Goal: Transaction & Acquisition: Purchase product/service

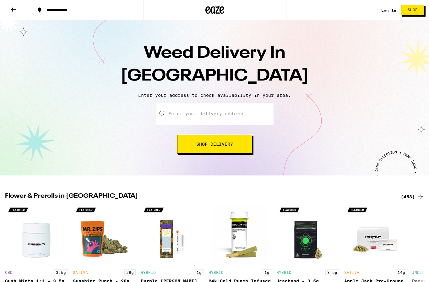
click at [236, 112] on input "Enter your delivery address" at bounding box center [215, 114] width 118 height 22
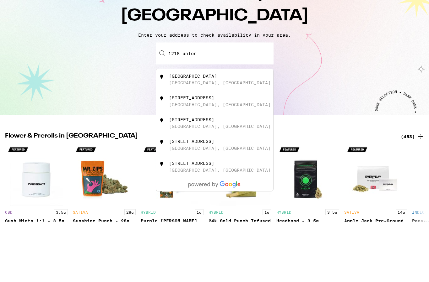
scroll to position [61, 0]
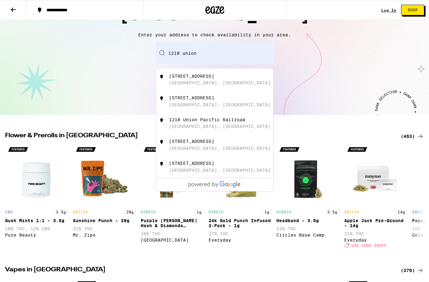
click at [225, 86] on div "[STREET_ADDRESS]" at bounding box center [225, 80] width 112 height 12
type input "[STREET_ADDRESS]"
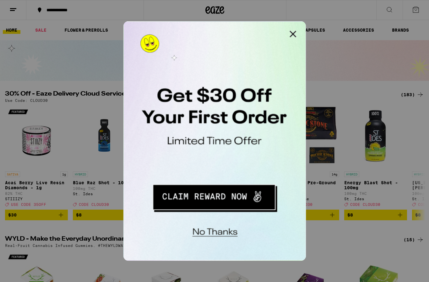
click at [202, 28] on button "Close Modal" at bounding box center [202, 27] width 13 height 13
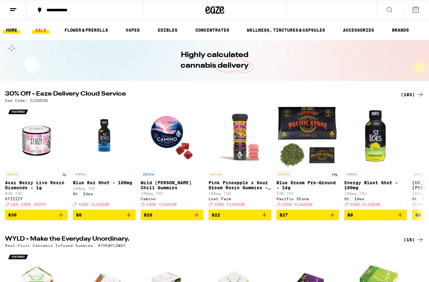
click at [45, 30] on link "SALE" at bounding box center [41, 30] width 18 height 8
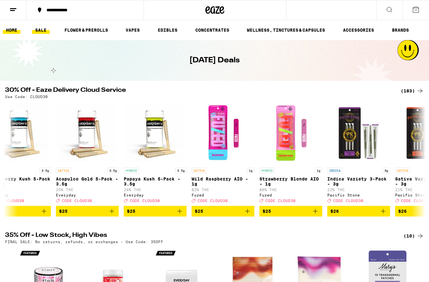
click at [16, 31] on link "HOME" at bounding box center [12, 30] width 18 height 8
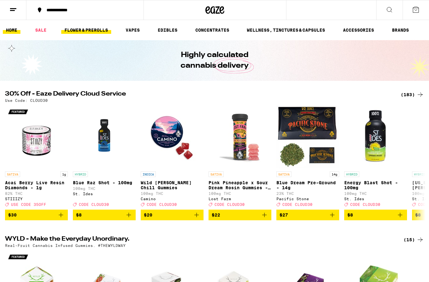
click at [88, 26] on link "FLOWER & PREROLLS" at bounding box center [86, 30] width 50 height 8
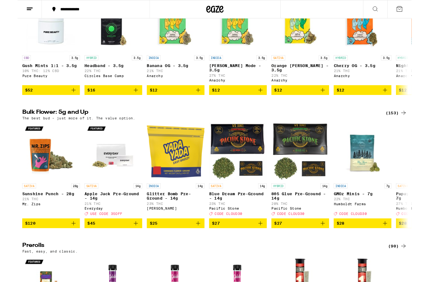
scroll to position [114, 0]
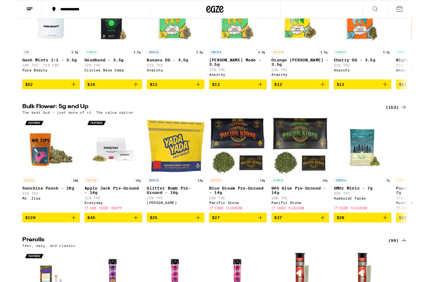
click at [416, 114] on div "(153)" at bounding box center [411, 117] width 23 height 8
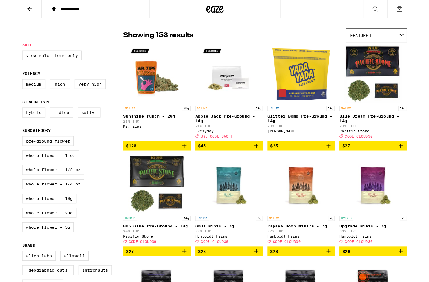
click at [20, 190] on label "Whole Flower - 1/2 oz" at bounding box center [38, 185] width 67 height 11
click at [7, 150] on input "Whole Flower - 1/2 oz" at bounding box center [6, 149] width 0 height 0
checkbox input "true"
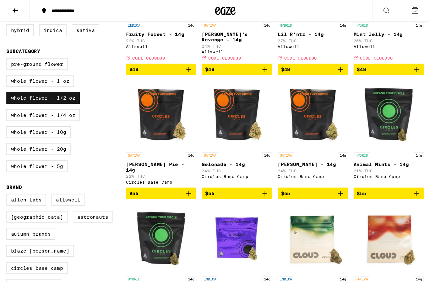
scroll to position [136, 0]
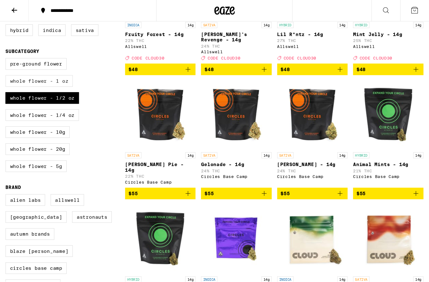
click at [35, 80] on label "Whole Flower - 1 oz" at bounding box center [36, 74] width 62 height 11
click at [7, 55] on input "Whole Flower - 1 oz" at bounding box center [6, 55] width 0 height 0
checkbox input "true"
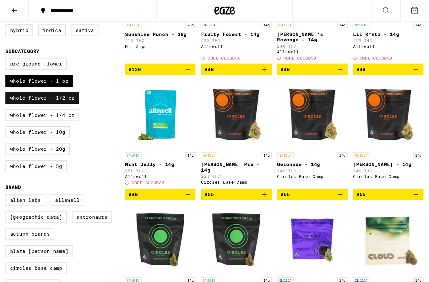
click at [40, 96] on label "Whole Flower - 1/2 oz" at bounding box center [38, 90] width 67 height 11
click at [7, 55] on input "Whole Flower - 1/2 oz" at bounding box center [6, 55] width 0 height 0
checkbox input "false"
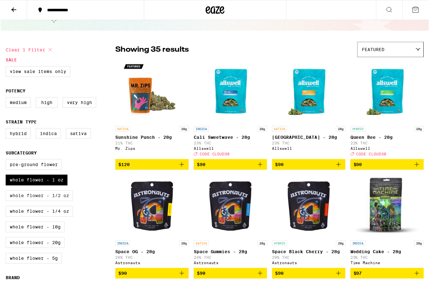
scroll to position [25, 0]
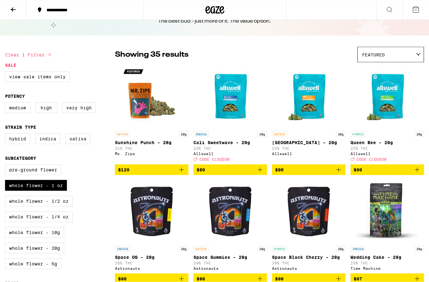
click at [137, 111] on img "Open page for Sunshine Punch - 28g from Mr. Zips" at bounding box center [151, 97] width 63 height 63
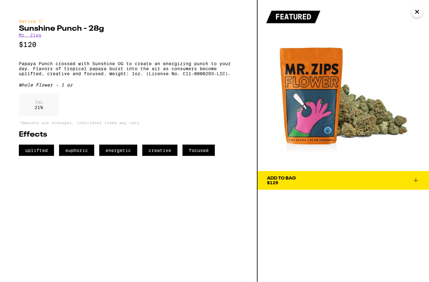
scroll to position [25, 0]
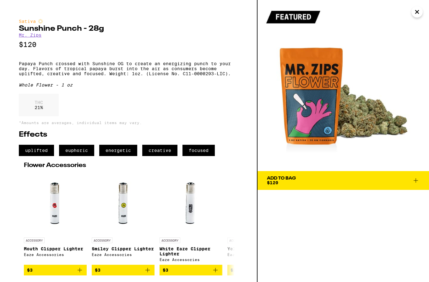
click at [419, 13] on icon "Close" at bounding box center [417, 11] width 8 height 9
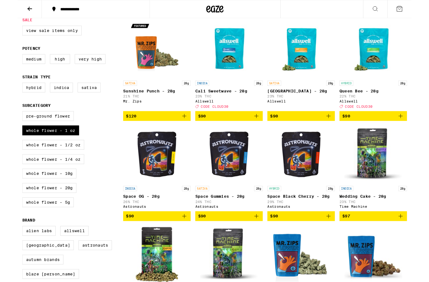
scroll to position [69, 0]
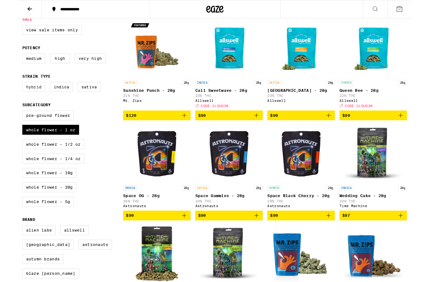
click at [21, 100] on label "Hybrid" at bounding box center [17, 94] width 25 height 11
click at [7, 91] on input "Hybrid" at bounding box center [6, 90] width 0 height 0
checkbox input "true"
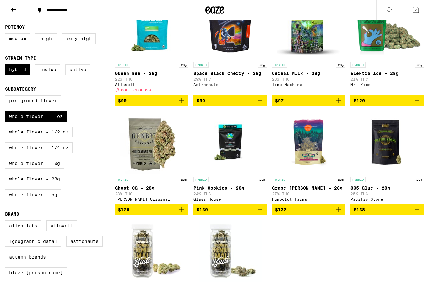
click at [85, 75] on label "Sativa" at bounding box center [77, 69] width 25 height 11
click at [7, 66] on input "Sativa" at bounding box center [6, 65] width 0 height 0
checkbox input "true"
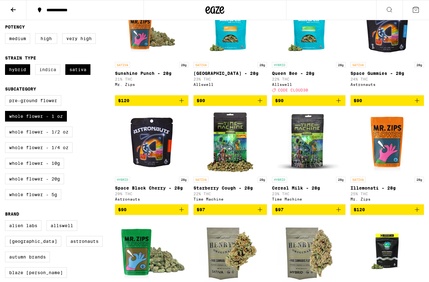
click at [53, 72] on label "Indica" at bounding box center [47, 69] width 25 height 11
click at [7, 66] on input "Indica" at bounding box center [6, 65] width 0 height 0
checkbox input "true"
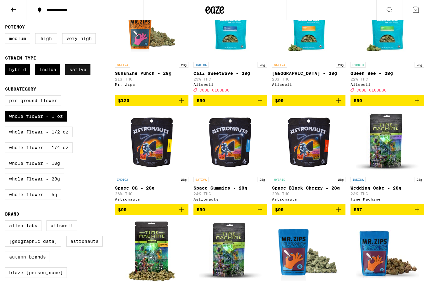
click at [80, 75] on label "Sativa" at bounding box center [77, 69] width 25 height 11
click at [7, 66] on input "Sativa" at bounding box center [6, 65] width 0 height 0
checkbox input "false"
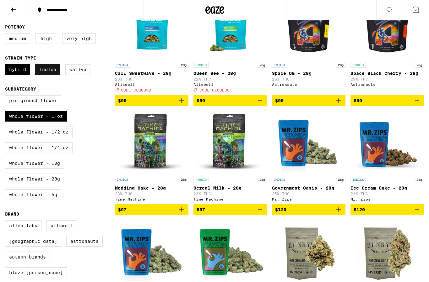
click at [53, 75] on label "Indica" at bounding box center [47, 69] width 25 height 11
click at [7, 66] on input "Indica" at bounding box center [6, 65] width 0 height 0
checkbox input "false"
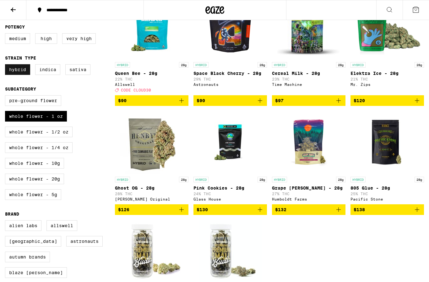
click at [16, 73] on label "Hybrid" at bounding box center [17, 69] width 25 height 11
click at [7, 66] on input "Hybrid" at bounding box center [6, 65] width 0 height 0
checkbox input "false"
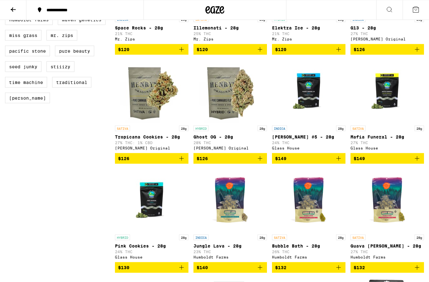
scroll to position [474, 0]
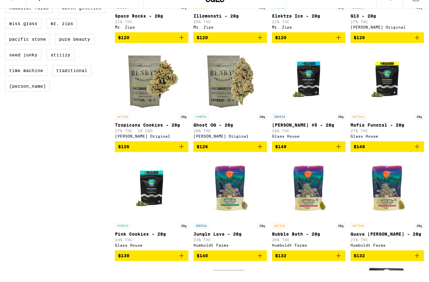
click at [219, 93] on img "Open page for Ghost OG - 28g from Henry's Original" at bounding box center [230, 91] width 63 height 63
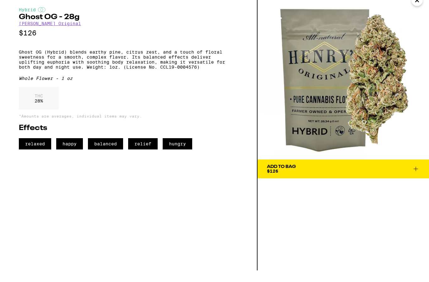
scroll to position [485, 0]
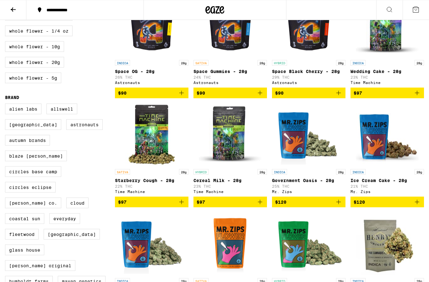
scroll to position [201, 0]
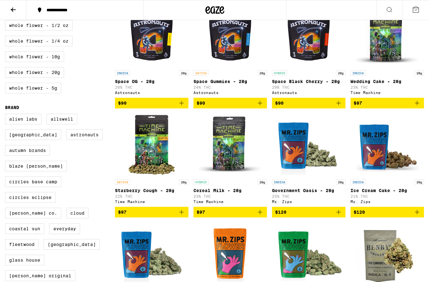
click at [142, 152] on img "Open page for Starberry Cough - 28g from Time Machine" at bounding box center [151, 145] width 63 height 63
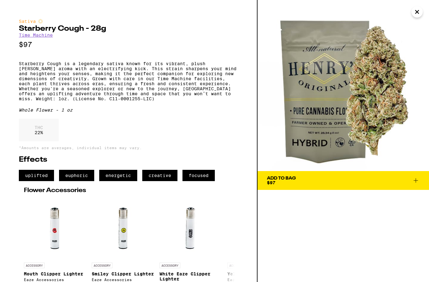
click at [414, 10] on icon "Close" at bounding box center [417, 11] width 8 height 9
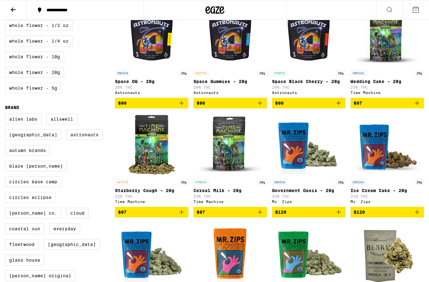
click at [128, 216] on span "$97" at bounding box center [151, 213] width 67 height 8
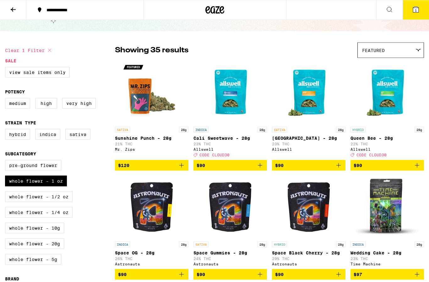
scroll to position [30, 0]
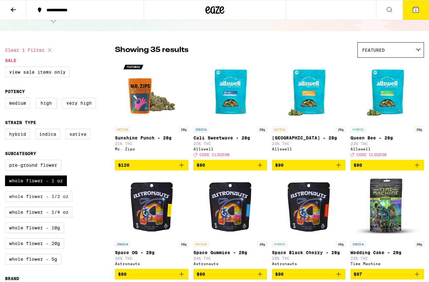
click at [62, 202] on label "Whole Flower - 1/2 oz" at bounding box center [38, 196] width 67 height 11
click at [7, 161] on input "Whole Flower - 1/2 oz" at bounding box center [6, 161] width 0 height 0
checkbox input "true"
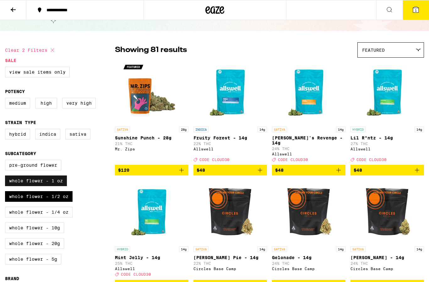
click at [50, 186] on label "Whole Flower - 1 oz" at bounding box center [36, 181] width 62 height 11
click at [7, 161] on input "Whole Flower - 1 oz" at bounding box center [6, 161] width 0 height 0
checkbox input "false"
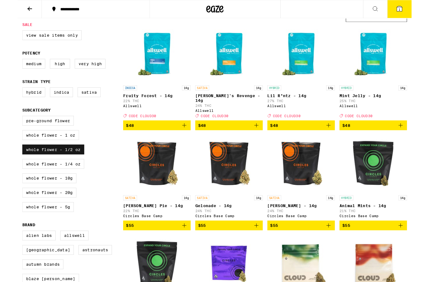
click at [48, 169] on label "Whole Flower - 1/2 oz" at bounding box center [38, 163] width 67 height 11
click at [7, 128] on input "Whole Flower - 1/2 oz" at bounding box center [6, 127] width 0 height 0
checkbox input "false"
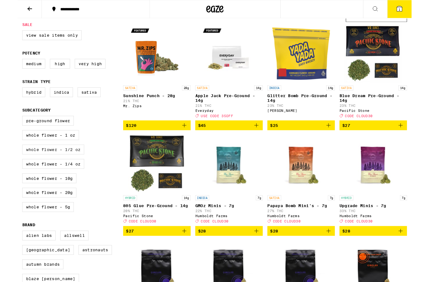
scroll to position [89, 0]
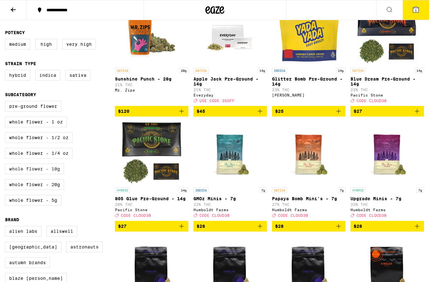
click at [30, 174] on label "Whole Flower - 10g" at bounding box center [34, 169] width 59 height 11
click at [7, 102] on input "Whole Flower - 10g" at bounding box center [6, 102] width 0 height 0
checkbox input "true"
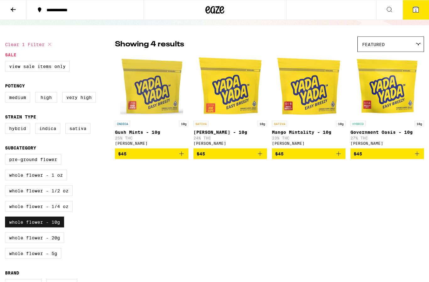
scroll to position [36, 0]
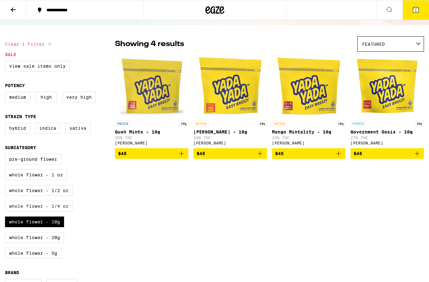
click at [29, 212] on label "Whole Flower - 1/4 oz" at bounding box center [38, 206] width 67 height 11
click at [7, 155] on input "Whole Flower - 1/4 oz" at bounding box center [6, 155] width 0 height 0
checkbox input "true"
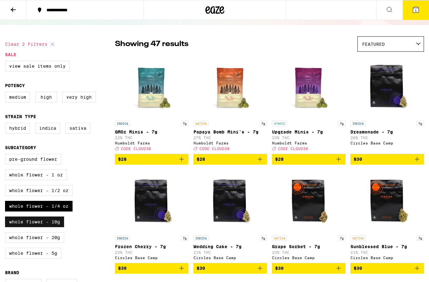
click at [34, 228] on label "Whole Flower - 10g" at bounding box center [34, 222] width 59 height 11
click at [7, 155] on input "Whole Flower - 10g" at bounding box center [6, 155] width 0 height 0
checkbox input "false"
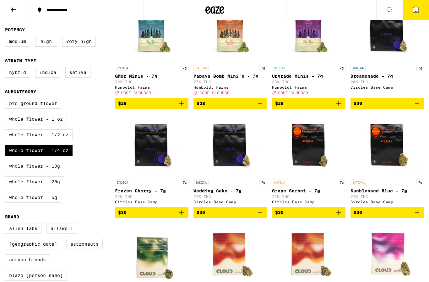
scroll to position [91, 0]
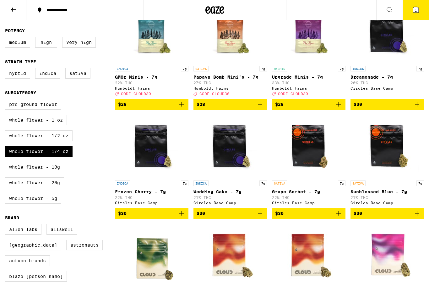
click at [35, 141] on label "Whole Flower - 1/2 oz" at bounding box center [38, 136] width 67 height 11
click at [7, 100] on input "Whole Flower - 1/2 oz" at bounding box center [6, 100] width 0 height 0
checkbox input "true"
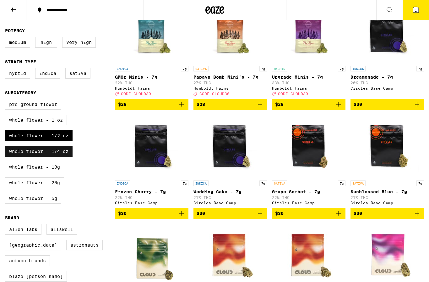
click at [45, 157] on label "Whole Flower - 1/4 oz" at bounding box center [38, 151] width 67 height 11
click at [7, 100] on input "Whole Flower - 1/4 oz" at bounding box center [6, 100] width 0 height 0
checkbox input "false"
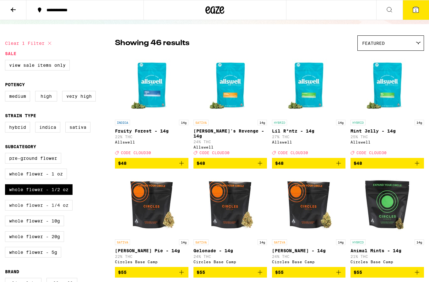
scroll to position [35, 0]
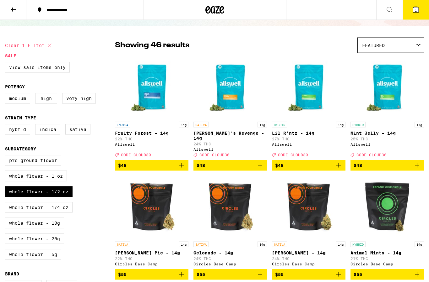
click at [128, 165] on span "$48" at bounding box center [151, 166] width 67 height 8
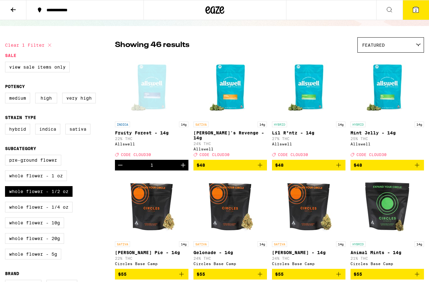
click at [415, 9] on span "2" at bounding box center [416, 10] width 2 height 4
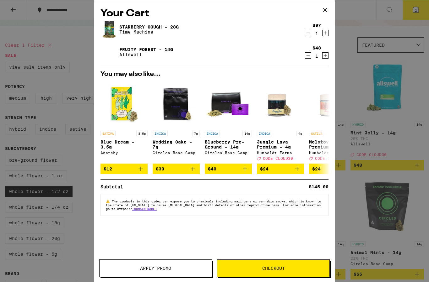
click at [156, 274] on button "Apply Promo" at bounding box center [155, 269] width 113 height 18
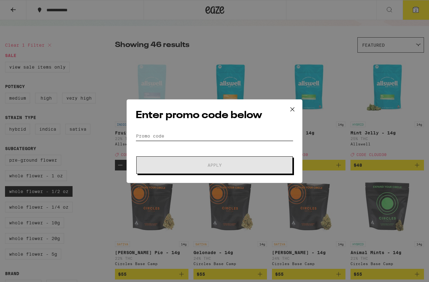
click at [156, 134] on input "Promo Code" at bounding box center [215, 135] width 158 height 9
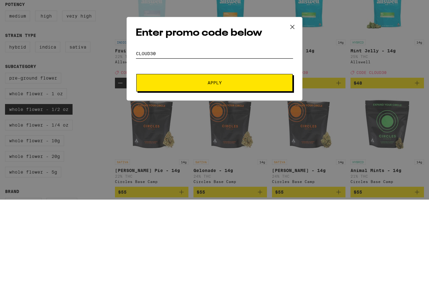
type input "Cloud30"
click at [214, 157] on button "Apply" at bounding box center [214, 166] width 156 height 18
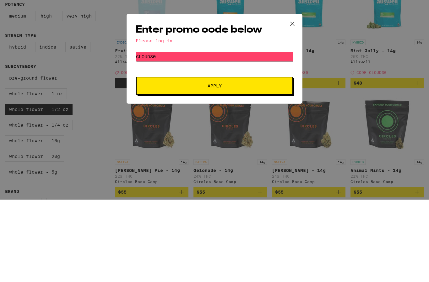
click at [236, 160] on button "Apply" at bounding box center [214, 169] width 156 height 18
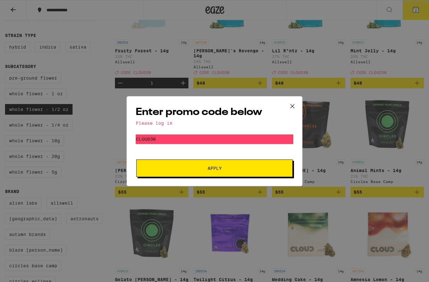
click at [289, 107] on icon at bounding box center [291, 106] width 9 height 9
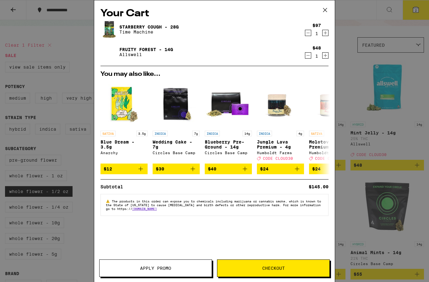
click at [328, 10] on icon at bounding box center [324, 9] width 9 height 9
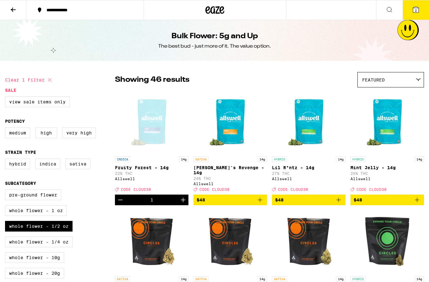
click at [0, 8] on button at bounding box center [13, 10] width 26 height 20
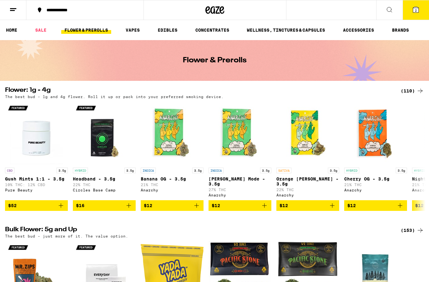
click at [9, 12] on button at bounding box center [13, 10] width 26 height 20
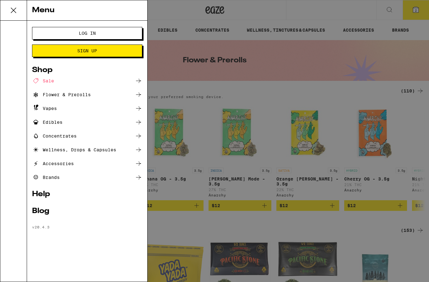
click at [57, 34] on button "Log In" at bounding box center [87, 33] width 110 height 13
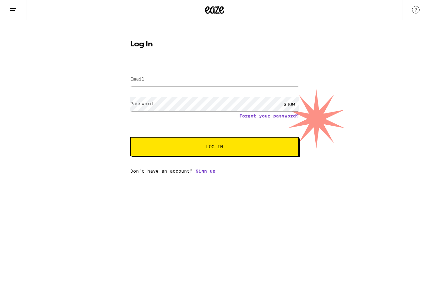
click at [142, 87] on input "Email" at bounding box center [214, 79] width 168 height 14
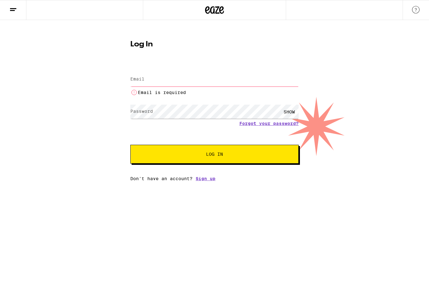
type input "[EMAIL_ADDRESS][DOMAIN_NAME]"
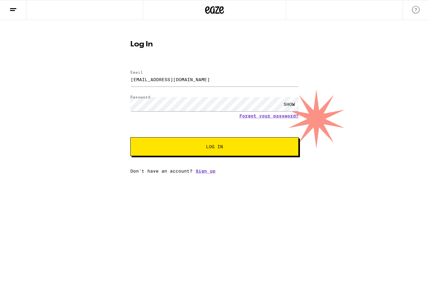
click at [154, 146] on button "Log In" at bounding box center [214, 146] width 168 height 19
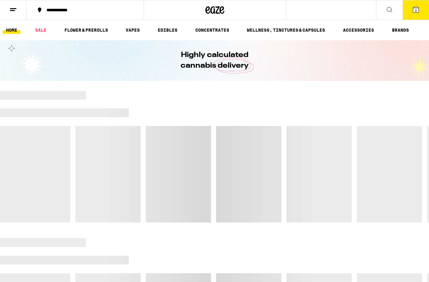
click at [416, 17] on button "2" at bounding box center [415, 9] width 26 height 19
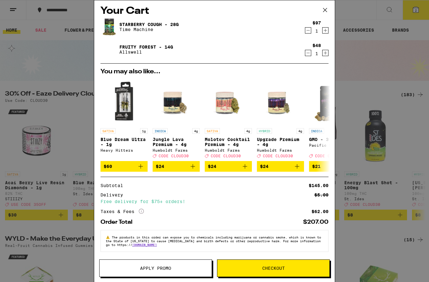
scroll to position [10, 0]
click at [147, 274] on button "Apply Promo" at bounding box center [155, 269] width 113 height 18
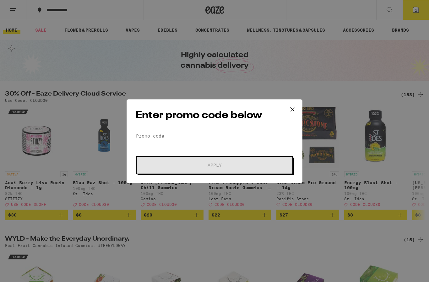
click at [154, 135] on input "Promo Code" at bounding box center [215, 135] width 158 height 9
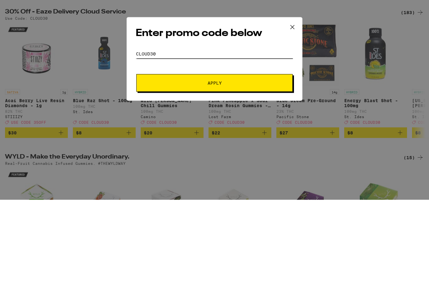
type input "Cloud30"
click at [279, 157] on button "Apply" at bounding box center [214, 166] width 156 height 18
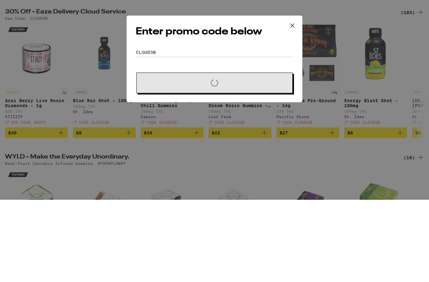
scroll to position [83, 0]
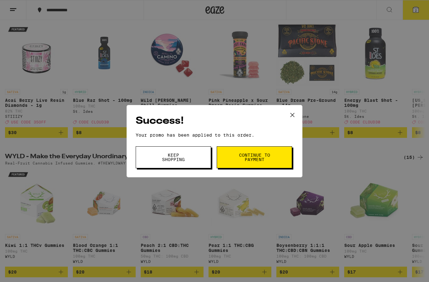
click at [265, 152] on button "Continue to payment" at bounding box center [254, 158] width 75 height 22
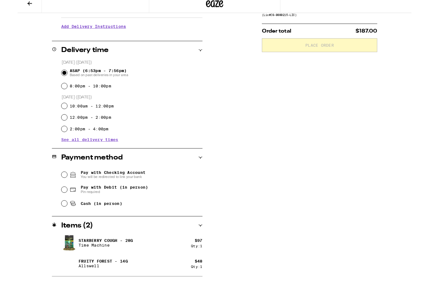
scroll to position [150, 0]
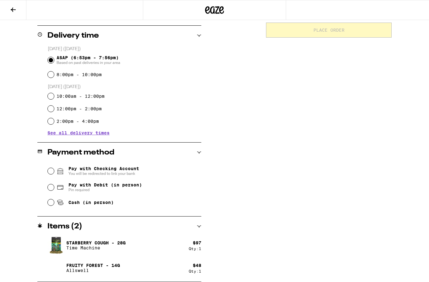
click at [48, 204] on input "Cash (in person)" at bounding box center [51, 203] width 6 height 6
radio input "true"
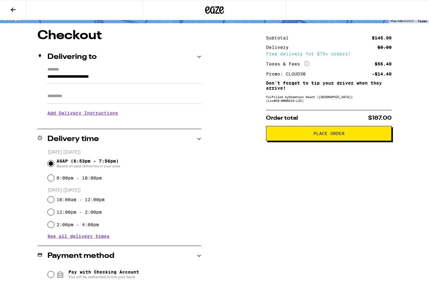
scroll to position [0, 0]
